Goal: Transaction & Acquisition: Purchase product/service

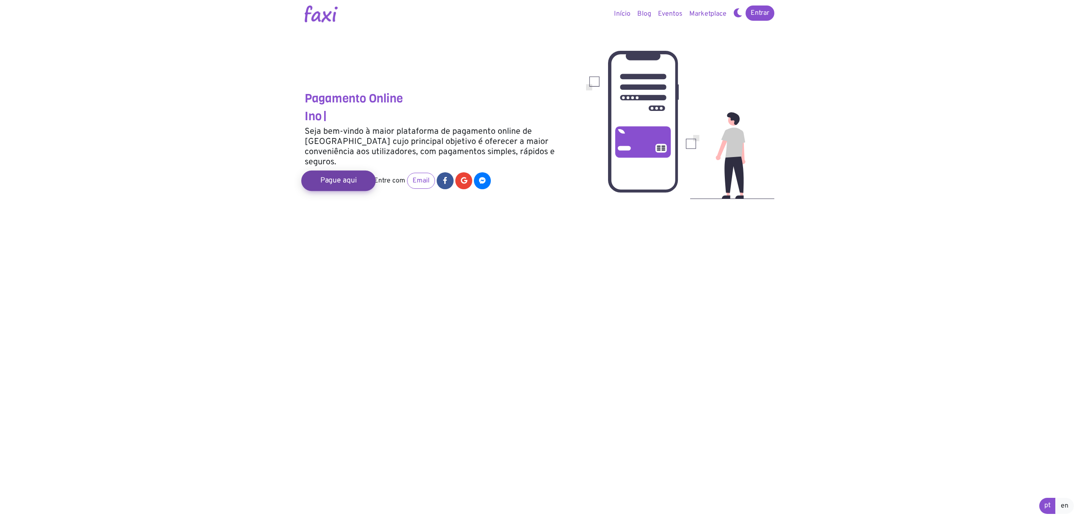
click at [336, 171] on link "Pague aqui" at bounding box center [338, 180] width 74 height 20
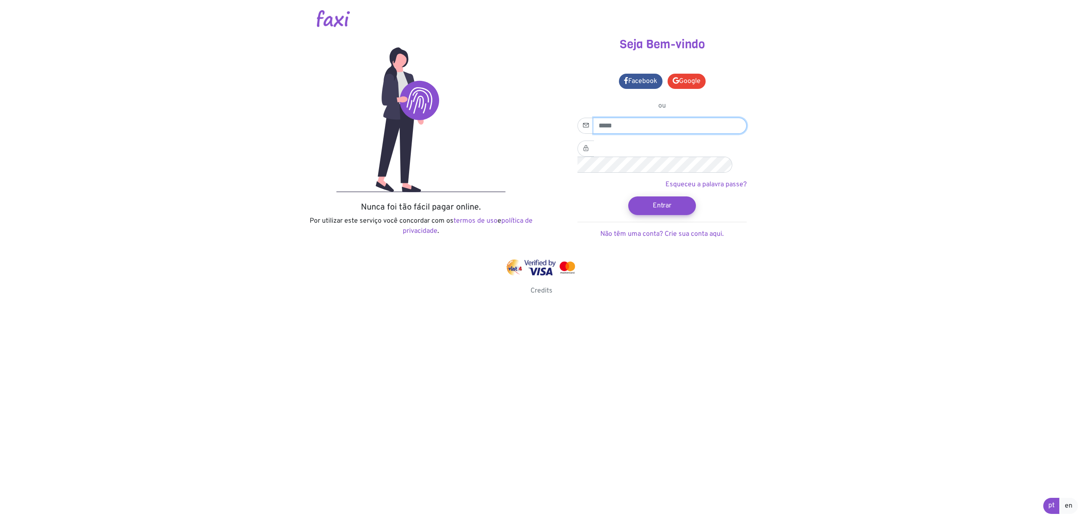
type input "**********"
click at [664, 195] on button "Entrar" at bounding box center [662, 205] width 74 height 20
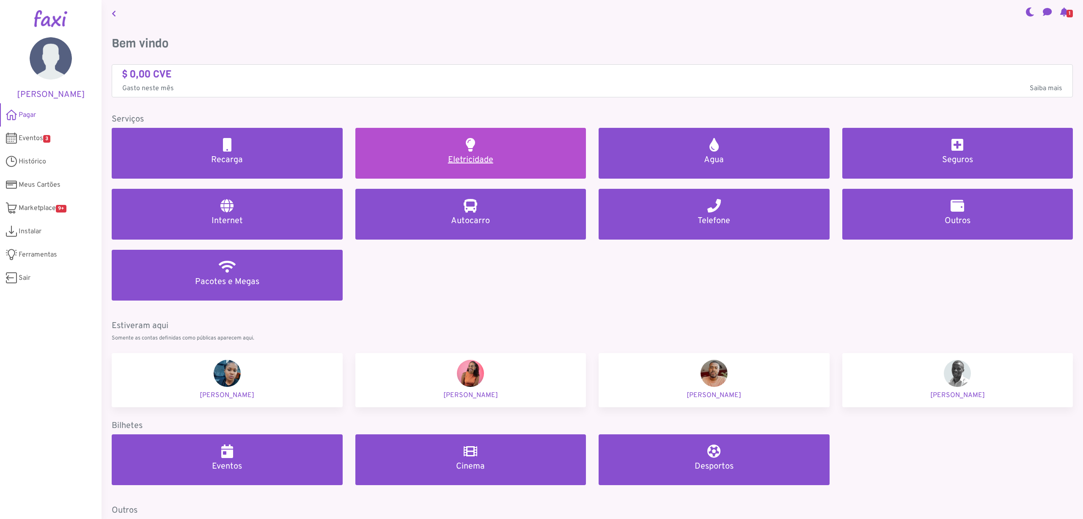
click at [478, 158] on h5 "Eletricidade" at bounding box center [470, 160] width 211 height 10
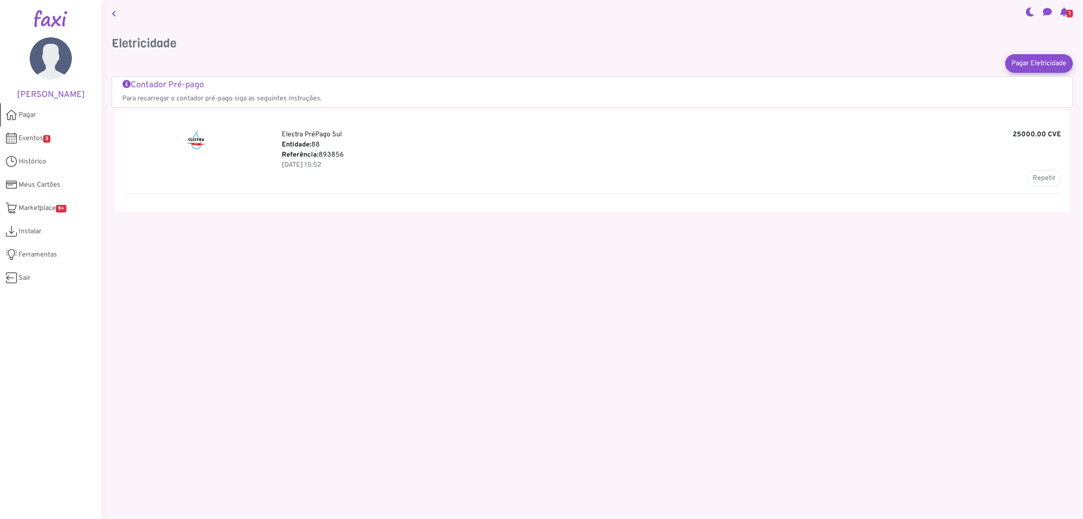
click at [10, 116] on icon at bounding box center [11, 115] width 11 height 16
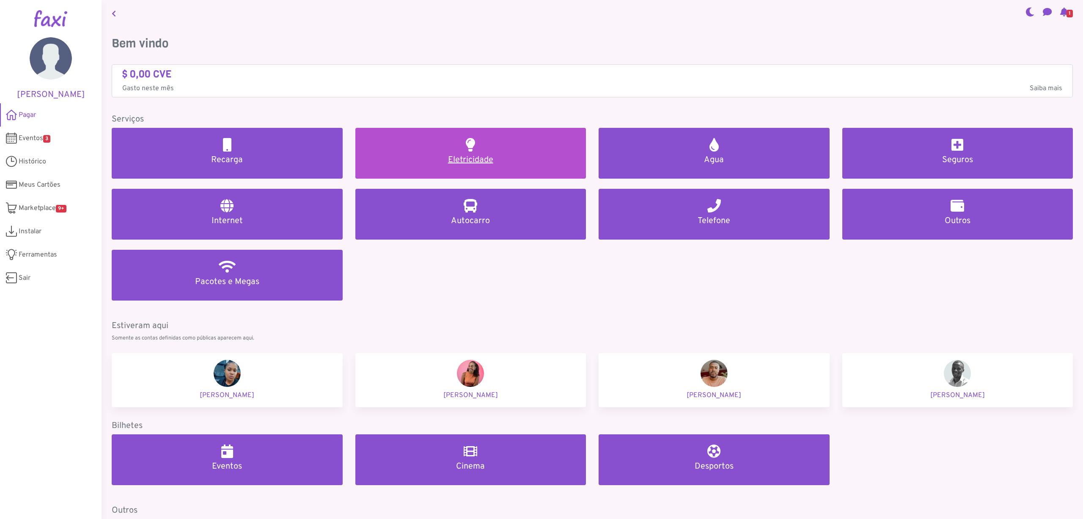
click at [462, 159] on h5 "Eletricidade" at bounding box center [470, 160] width 211 height 10
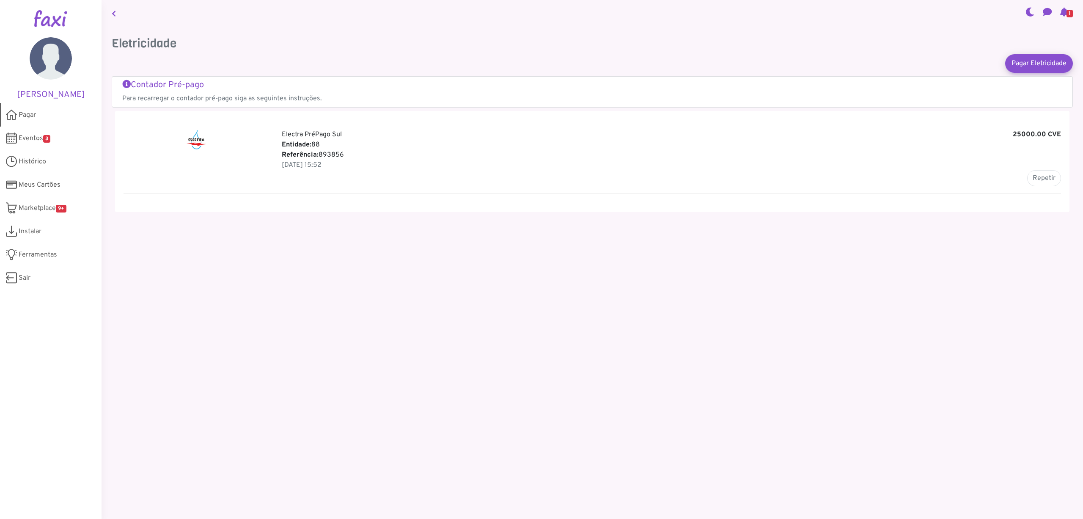
click at [11, 115] on icon at bounding box center [11, 115] width 11 height 16
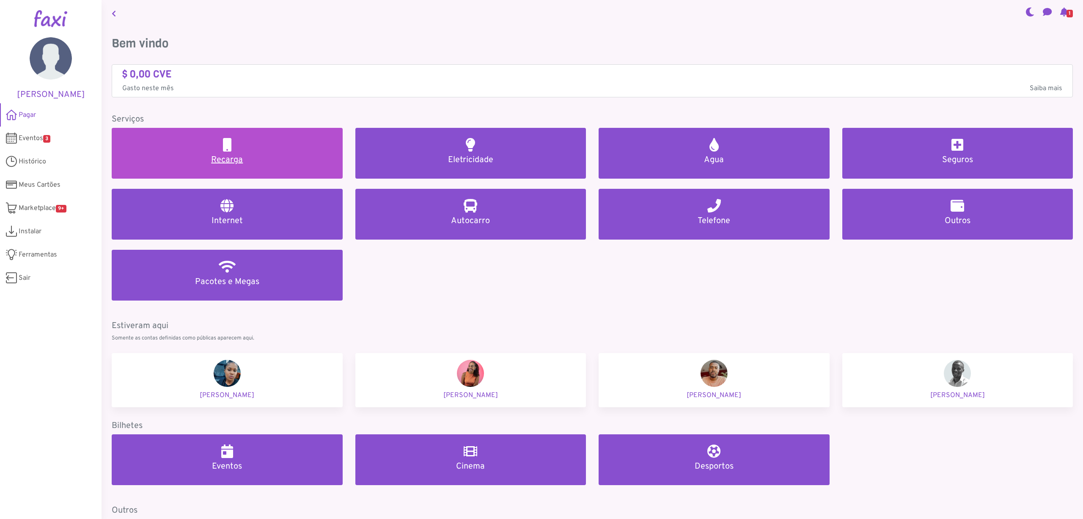
click at [233, 158] on h5 "Recarga" at bounding box center [227, 160] width 211 height 10
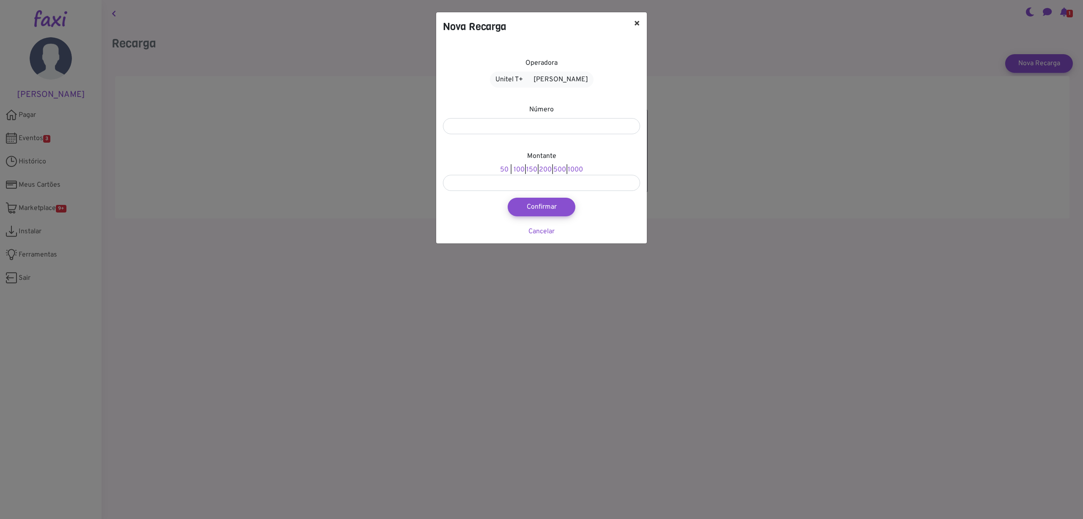
click at [637, 23] on button "×" at bounding box center [637, 24] width 20 height 24
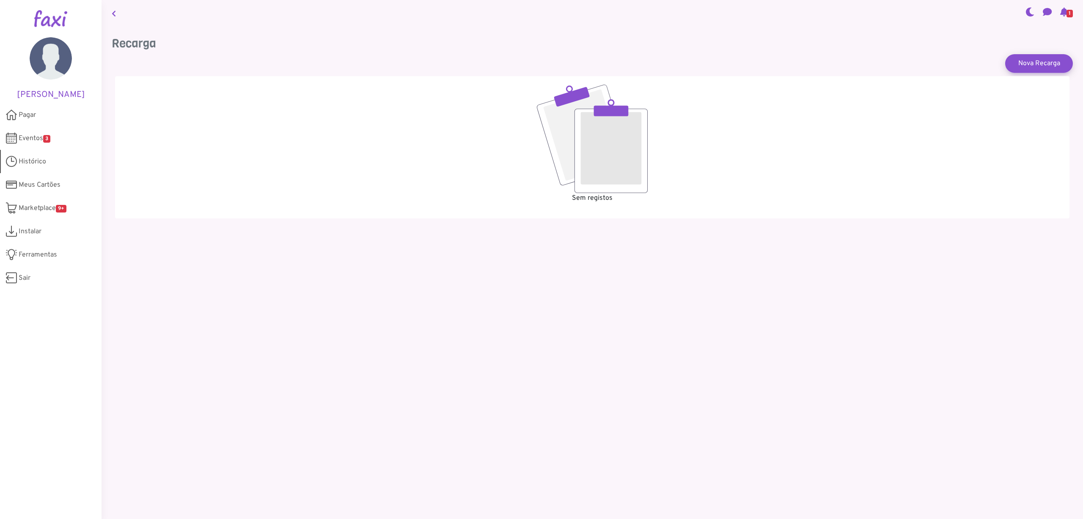
click at [11, 162] on icon at bounding box center [11, 161] width 11 height 16
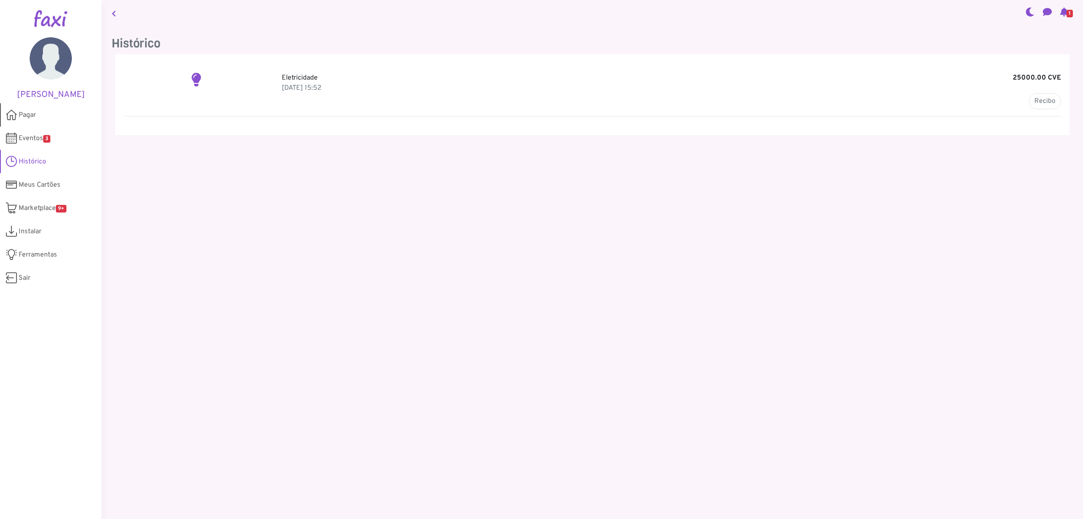
click at [13, 115] on icon at bounding box center [11, 115] width 11 height 16
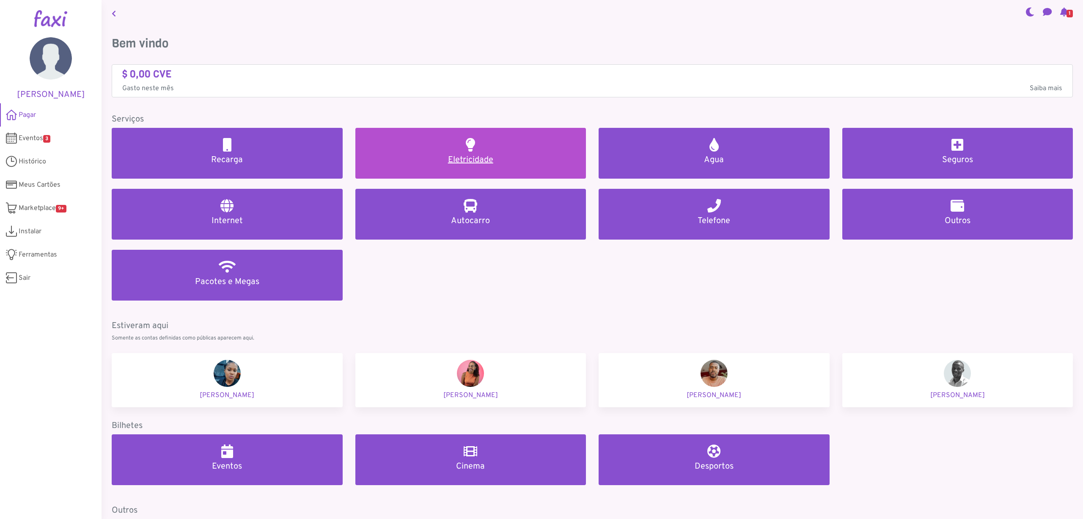
click at [466, 159] on h5 "Eletricidade" at bounding box center [470, 160] width 211 height 10
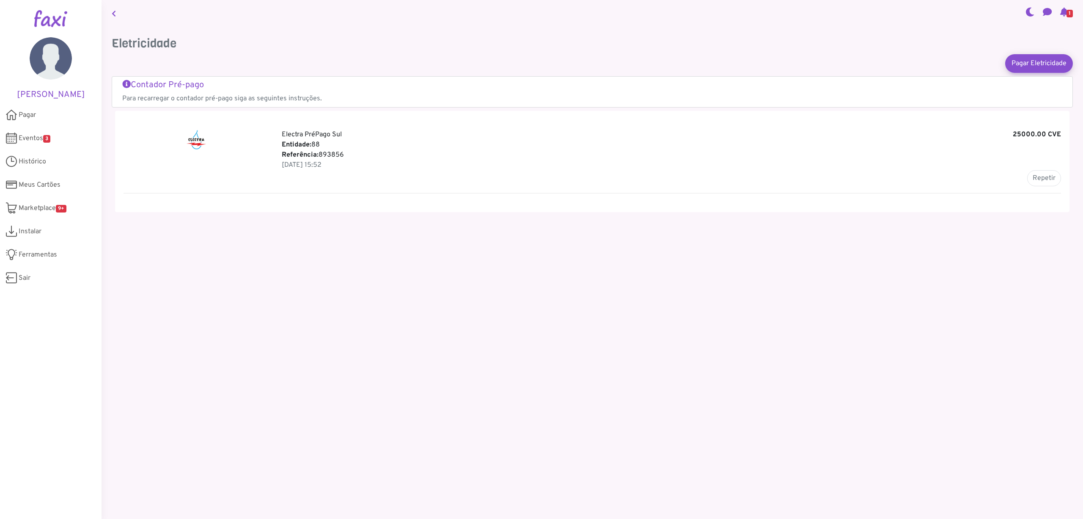
click at [125, 84] on icon at bounding box center [126, 84] width 8 height 8
click at [1061, 12] on icon at bounding box center [1064, 11] width 8 height 7
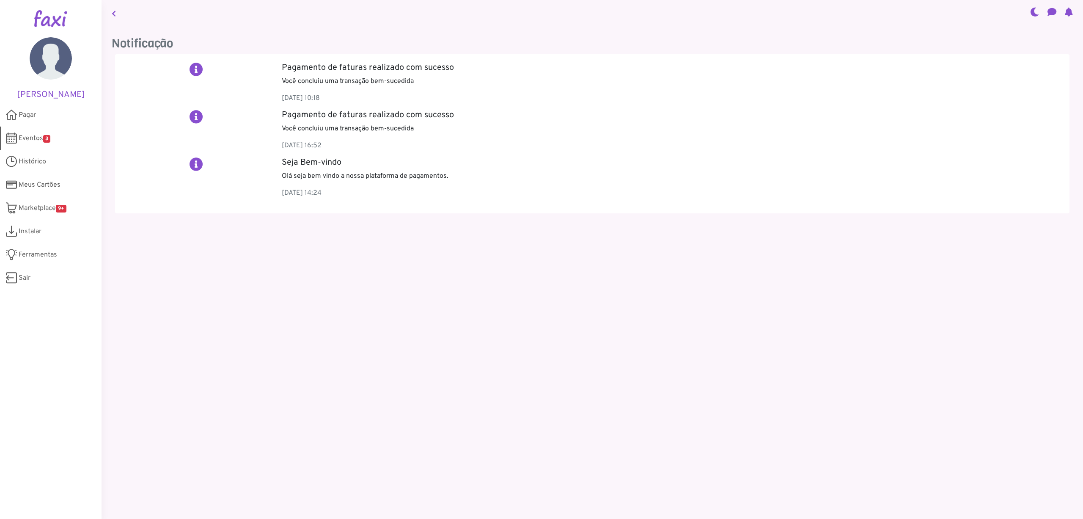
click at [29, 138] on span "Eventos 3" at bounding box center [35, 138] width 32 height 10
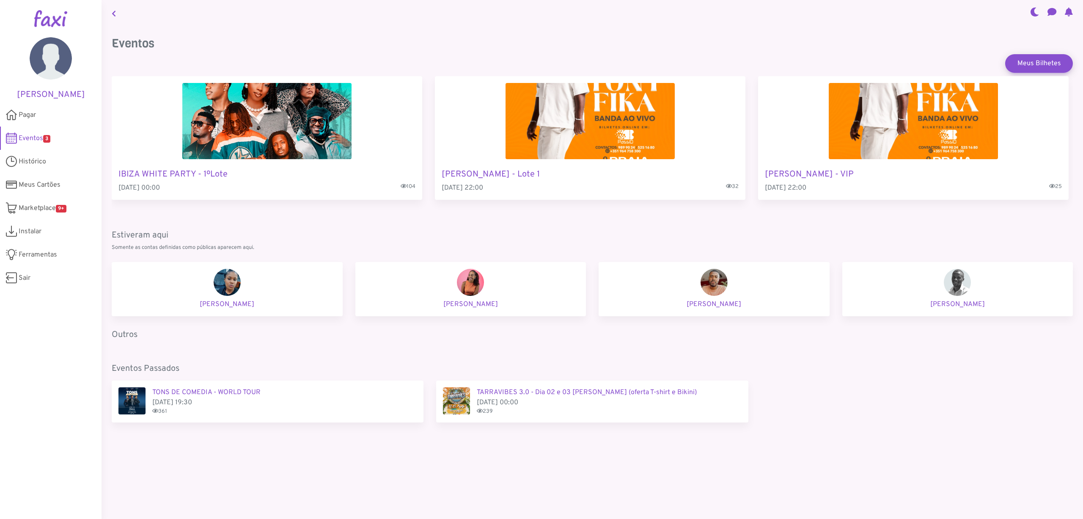
drag, startPoint x: 321, startPoint y: 26, endPoint x: 838, endPoint y: 28, distance: 516.1
click at [838, 28] on div "Eventos Meus Bilhetes IBIZA WHITE PARTY - 1ºLote 09 Aug 2025, 00:00 104 TONY FI…" at bounding box center [592, 236] width 981 height 420
click at [9, 117] on icon at bounding box center [11, 115] width 11 height 16
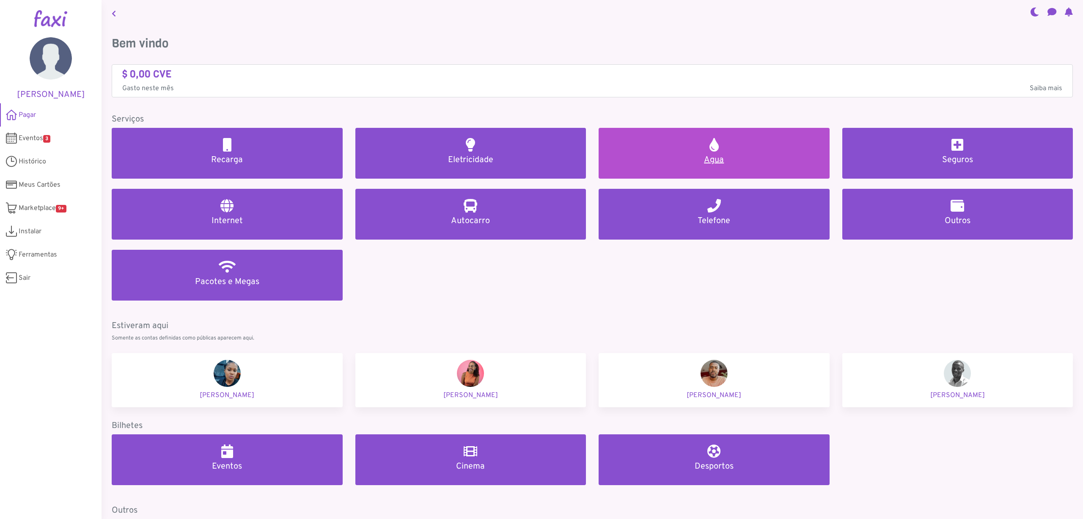
click at [709, 159] on h5 "Agua" at bounding box center [714, 160] width 211 height 10
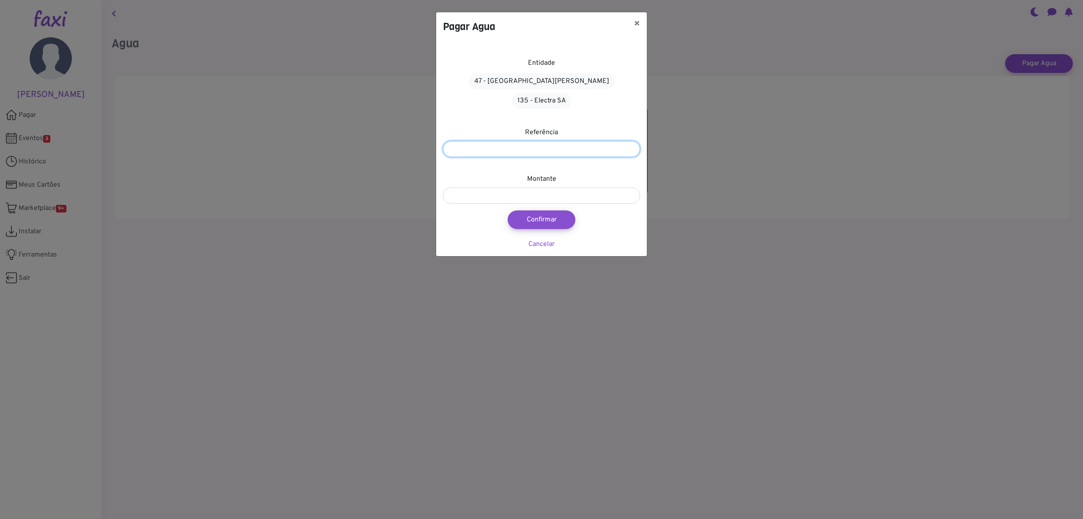
click at [467, 141] on input "number" at bounding box center [541, 149] width 197 height 16
type input "*********"
click at [472, 187] on input "number" at bounding box center [541, 195] width 197 height 16
type input "*****"
click at [551, 209] on button "Confirmar" at bounding box center [541, 219] width 74 height 20
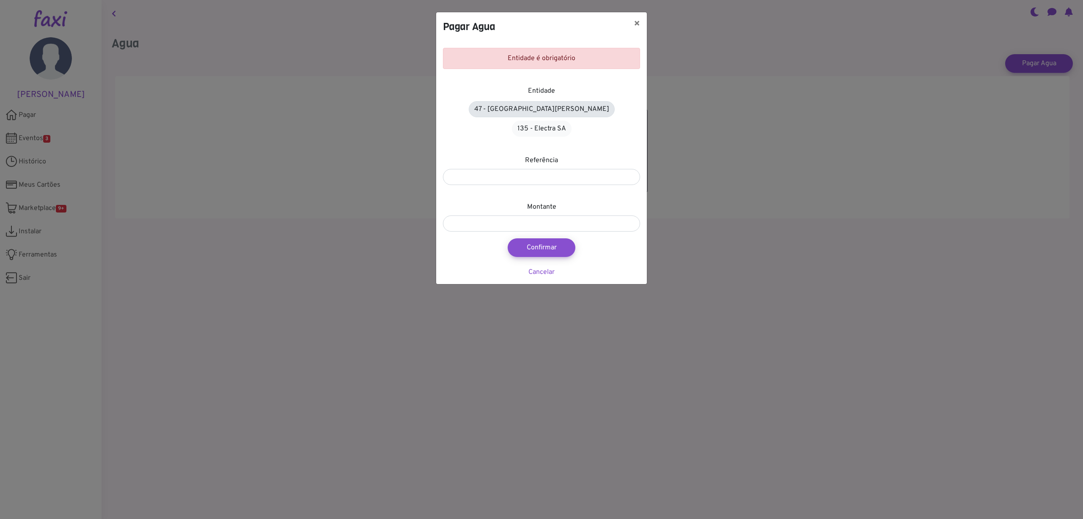
click at [521, 108] on link "47 - Àgua de Santiago" at bounding box center [542, 109] width 146 height 16
click at [545, 236] on button "Confirmar" at bounding box center [541, 246] width 74 height 20
type input "*****"
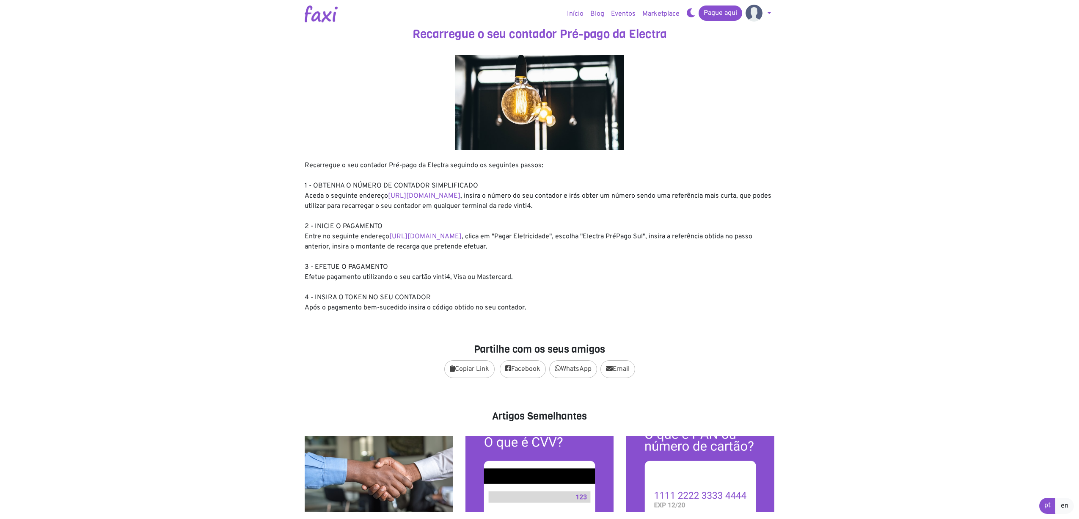
click at [450, 237] on link "https://faxi.online/bill-payment/2" at bounding box center [425, 236] width 72 height 8
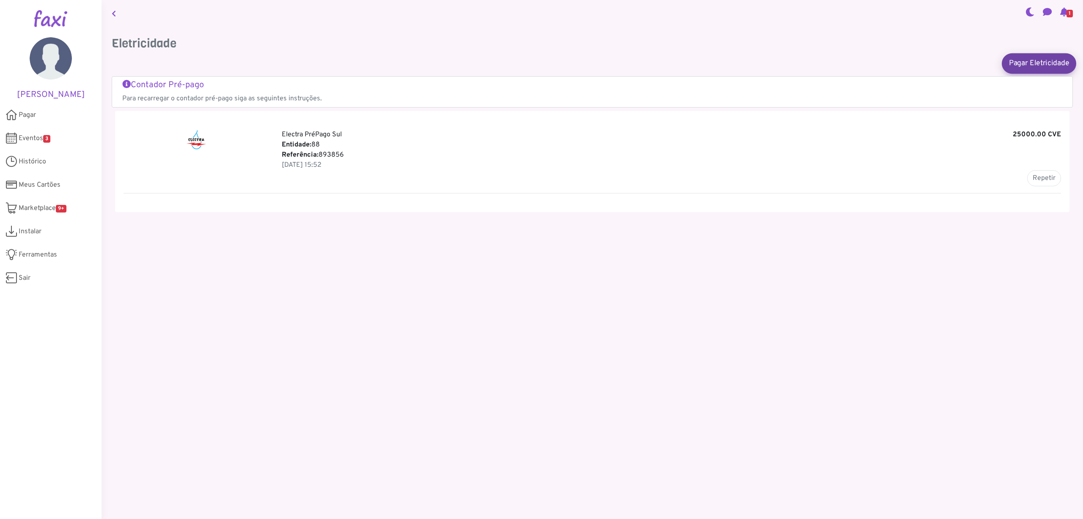
click at [1040, 61] on link "Pagar Eletricidade" at bounding box center [1039, 63] width 74 height 20
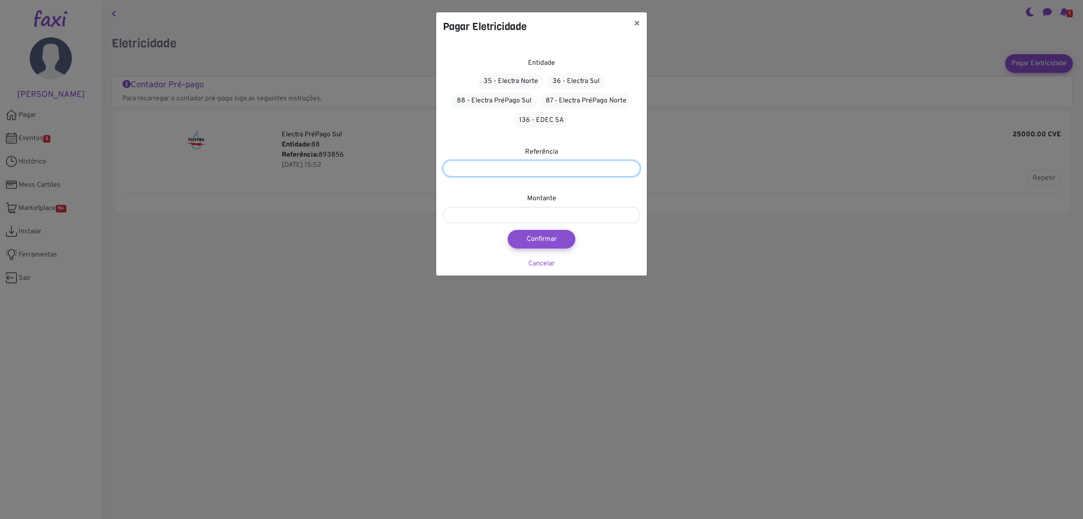
type input "**"
click at [632, 171] on input "**" at bounding box center [541, 168] width 197 height 16
click at [335, 154] on div "Pagar Eletricidade × Entidade 35 - Electra Norte 36 - Electra Sul 88 - Electra …" at bounding box center [541, 259] width 1083 height 519
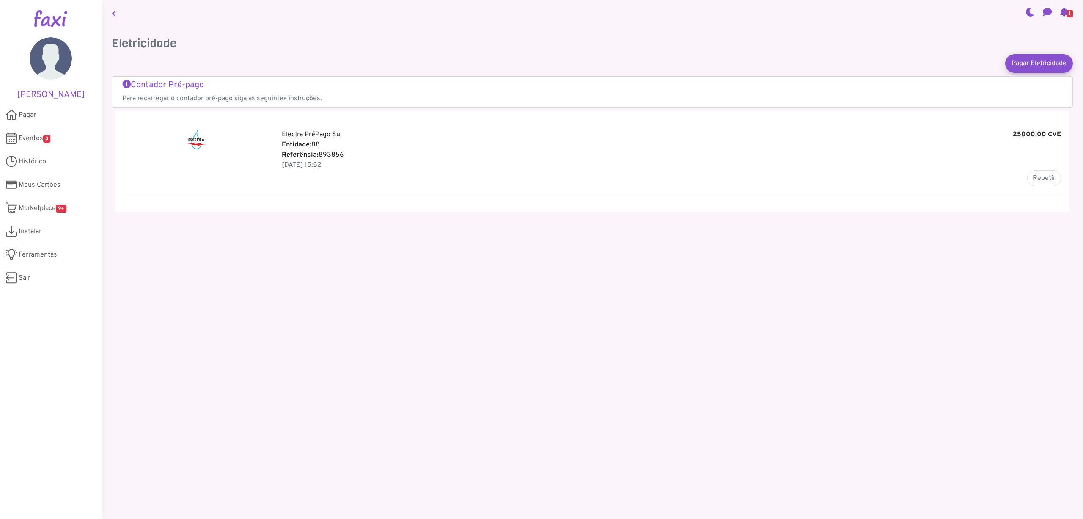
drag, startPoint x: 320, startPoint y: 154, endPoint x: 347, endPoint y: 154, distance: 27.1
click at [348, 154] on p "Referência: 893856" at bounding box center [671, 155] width 779 height 10
copy p "Referência: 893856"
click at [1036, 64] on link "Pagar Eletricidade" at bounding box center [1039, 63] width 74 height 20
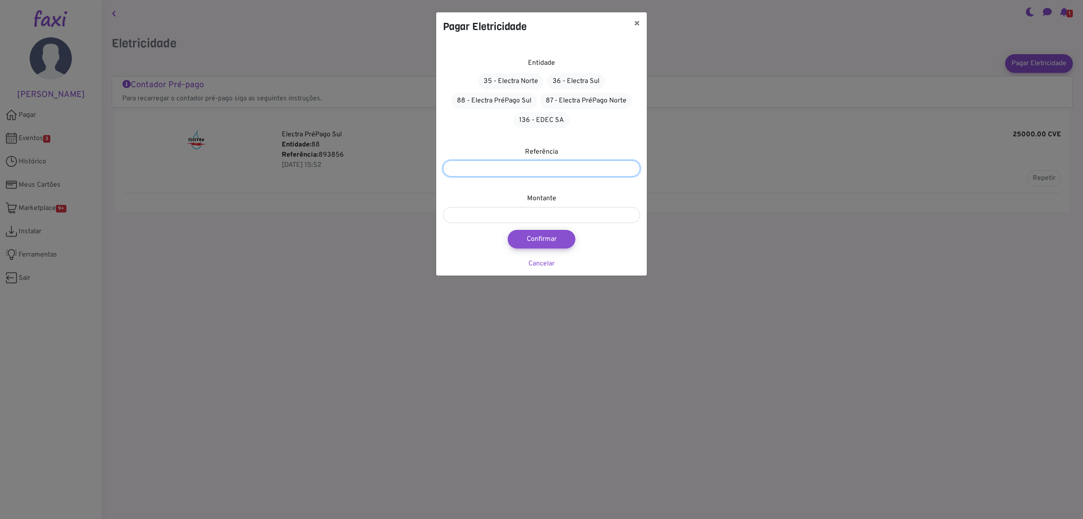
click at [457, 167] on input "number" at bounding box center [541, 168] width 197 height 16
paste input "******"
type input "******"
click at [538, 219] on input "number" at bounding box center [541, 215] width 197 height 16
type input "*****"
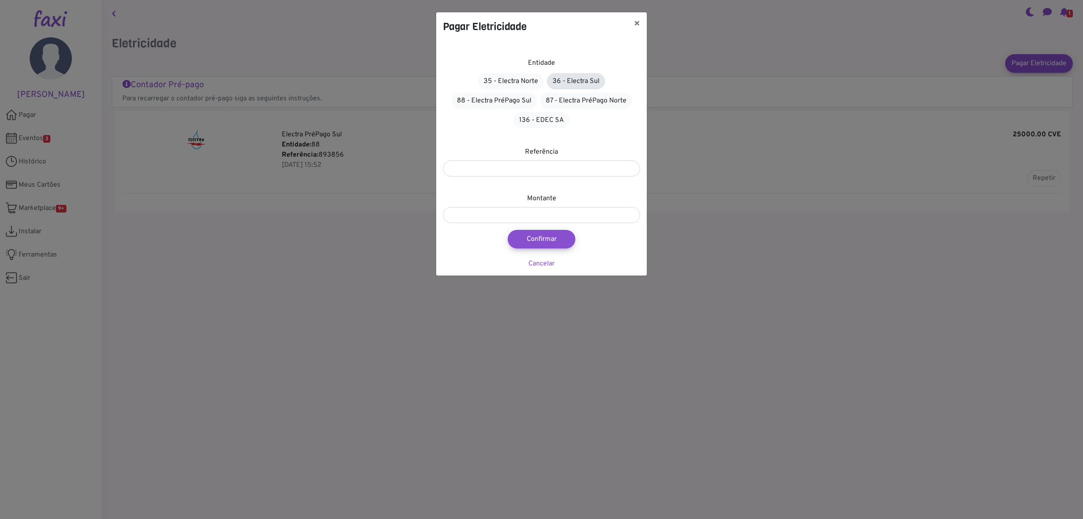
click at [578, 82] on link "36 - Electra Sul" at bounding box center [576, 81] width 58 height 16
click at [504, 102] on link "88 - Electra PréPago Sul" at bounding box center [493, 101] width 85 height 16
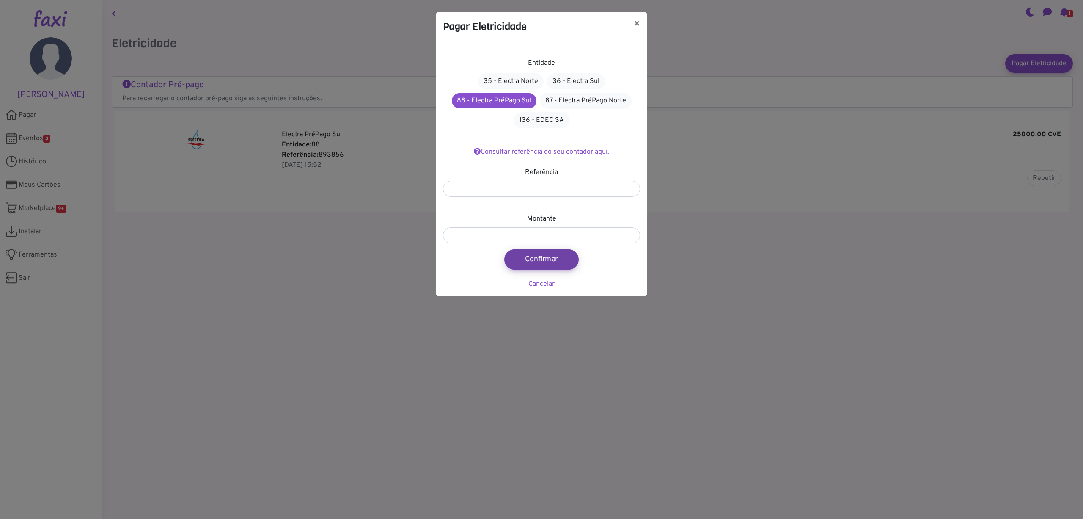
click at [552, 260] on button "Confirmar" at bounding box center [541, 259] width 74 height 20
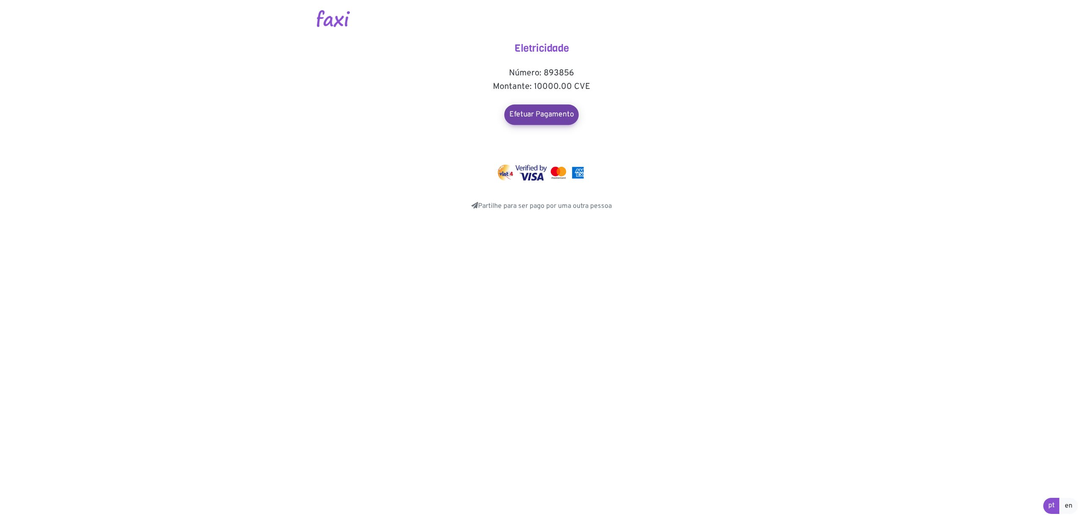
click at [547, 115] on link "Efetuar Pagamento" at bounding box center [541, 114] width 74 height 20
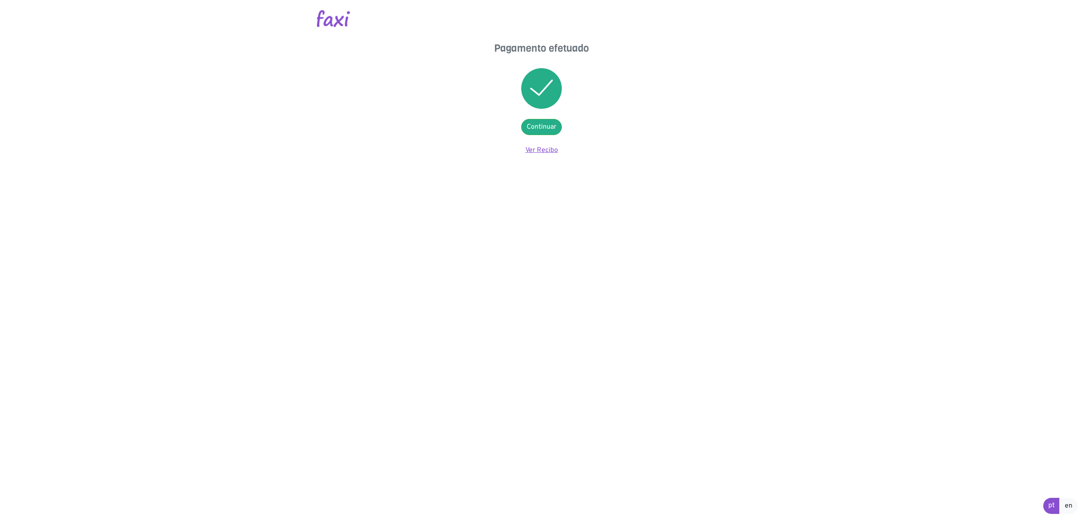
click at [551, 151] on link "Ver Recibo" at bounding box center [541, 150] width 33 height 8
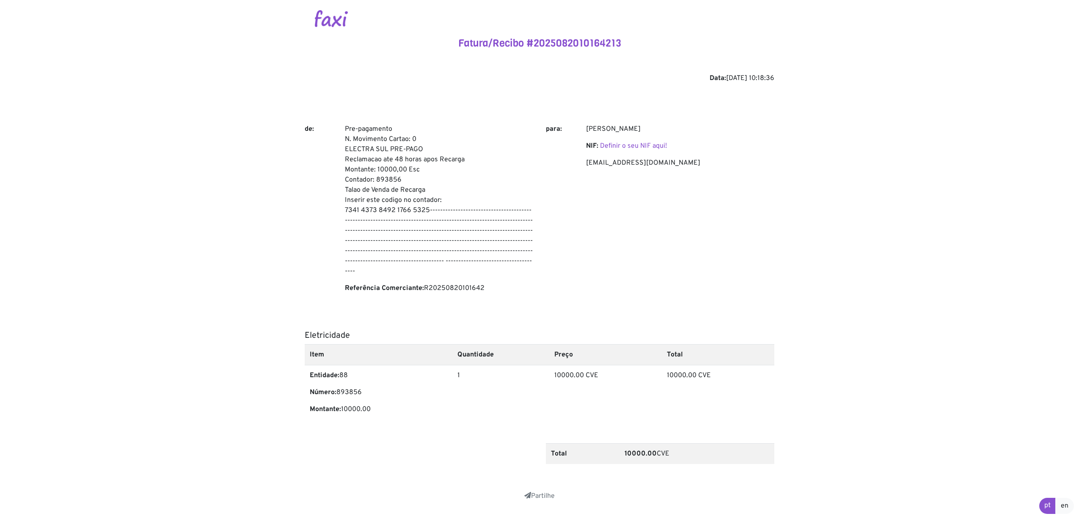
click at [818, 176] on body "Fatura/Recibo #2025082010164213 Data: [DATE] 10:18:36 de: Pre-pagamento N. Movi…" at bounding box center [539, 270] width 1079 height 541
